Goal: Check status: Check status

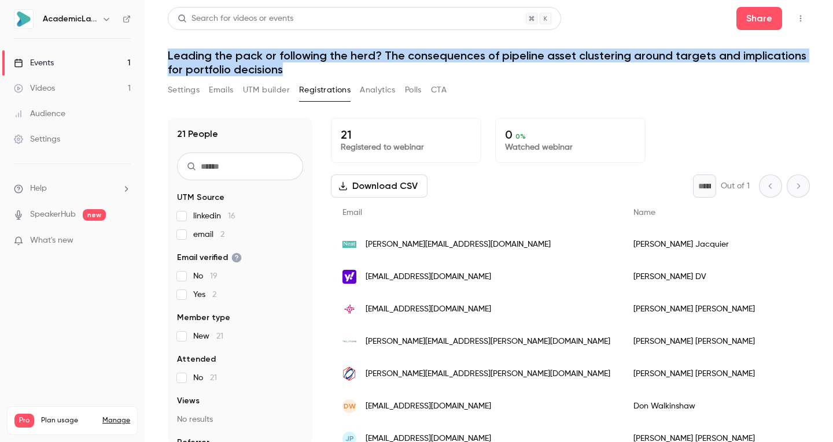
scroll to position [405, 0]
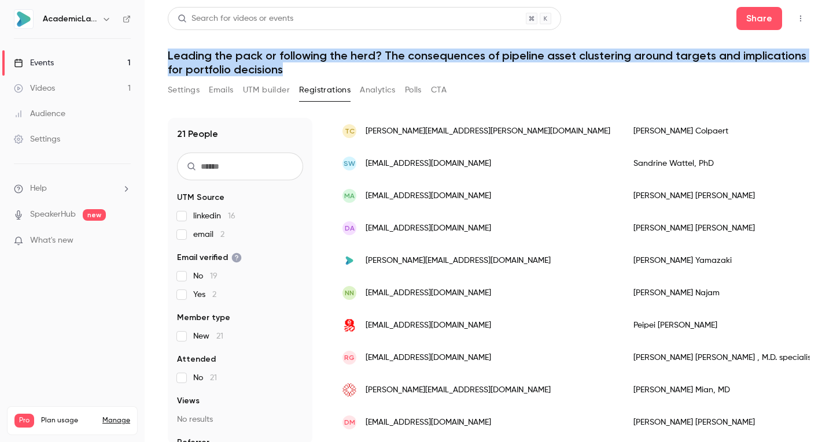
click at [369, 85] on button "Analytics" at bounding box center [378, 90] width 36 height 19
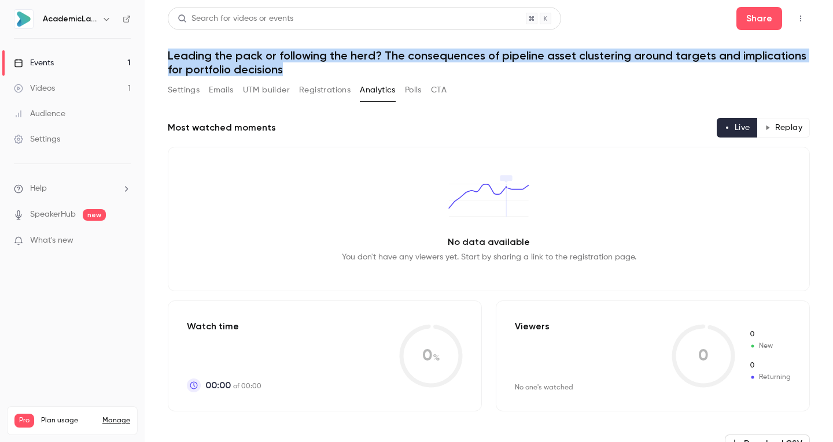
click at [328, 87] on button "Registrations" at bounding box center [324, 90] width 51 height 19
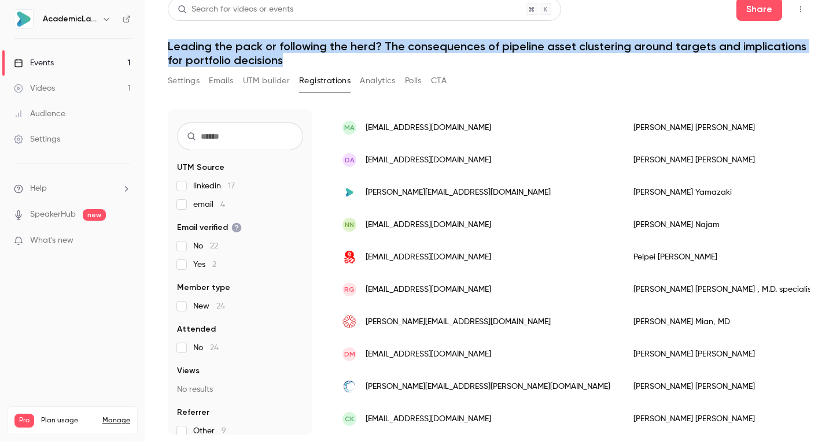
scroll to position [32, 0]
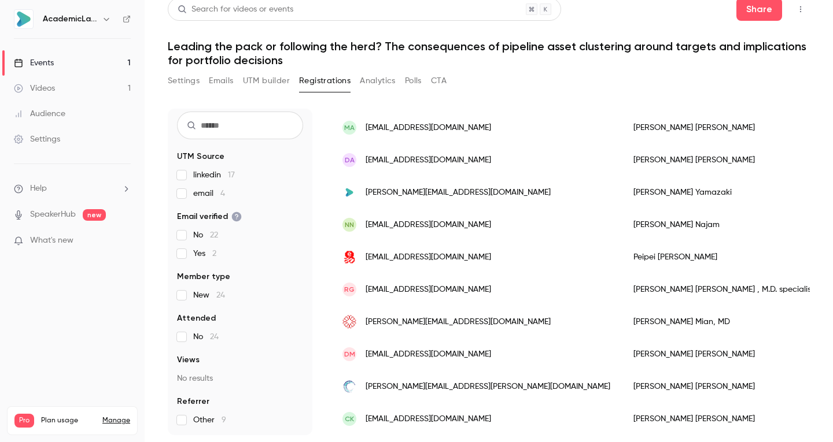
click at [199, 198] on span "email 4" at bounding box center [209, 194] width 32 height 12
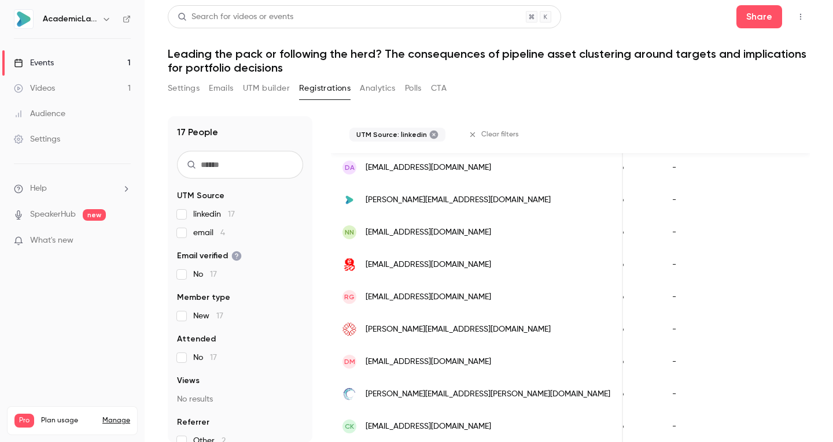
scroll to position [0, 0]
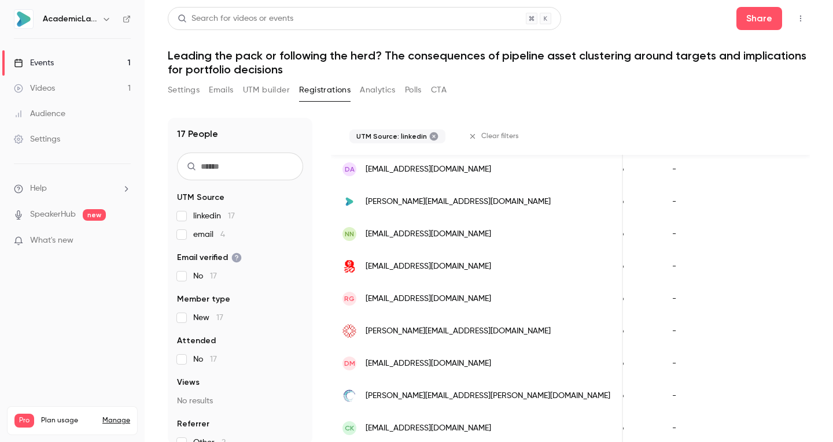
click at [315, 91] on button "Registrations" at bounding box center [324, 90] width 51 height 19
click at [183, 209] on fieldset "UTM Source linkedin 17 email 4" at bounding box center [240, 216] width 126 height 49
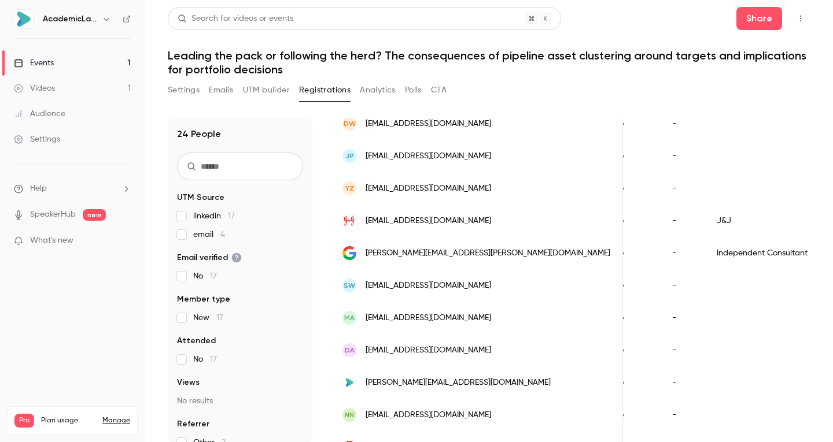
scroll to position [570, 0]
